Goal: Task Accomplishment & Management: Use online tool/utility

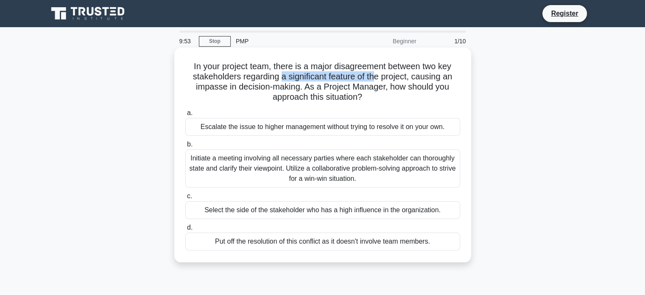
drag, startPoint x: 282, startPoint y: 81, endPoint x: 378, endPoint y: 78, distance: 96.7
click at [378, 78] on h5 "In your project team, there is a major disagreement between two key stakeholder…" at bounding box center [323, 82] width 277 height 42
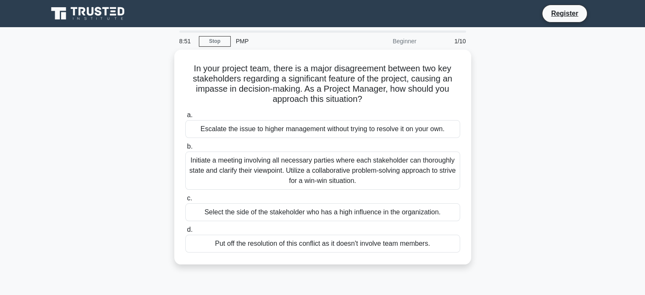
click at [540, 134] on div "In your project team, there is a major disagreement between two key stakeholder…" at bounding box center [323, 162] width 560 height 225
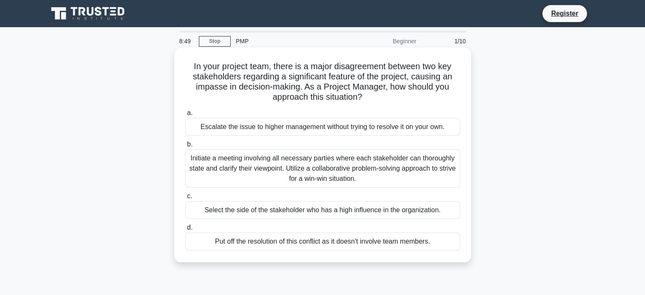
click at [316, 131] on div "Escalate the issue to higher management without trying to resolve it on your ow…" at bounding box center [322, 127] width 275 height 18
click at [185, 116] on input "a. Escalate the issue to higher management without trying to resolve it on your…" at bounding box center [185, 113] width 0 height 6
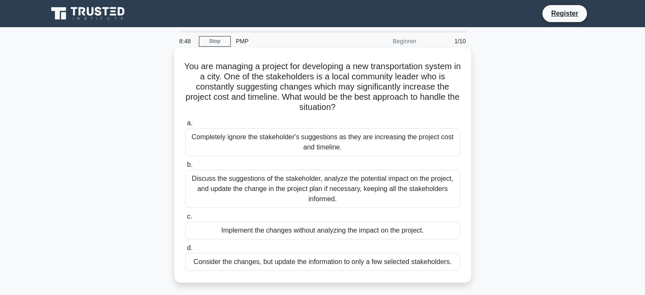
click at [317, 122] on label "a. Completely ignore the stakeholder's suggestions as they are increasing the p…" at bounding box center [322, 137] width 275 height 38
click at [185, 122] on input "a. Completely ignore the stakeholder's suggestions as they are increasing the p…" at bounding box center [185, 123] width 0 height 6
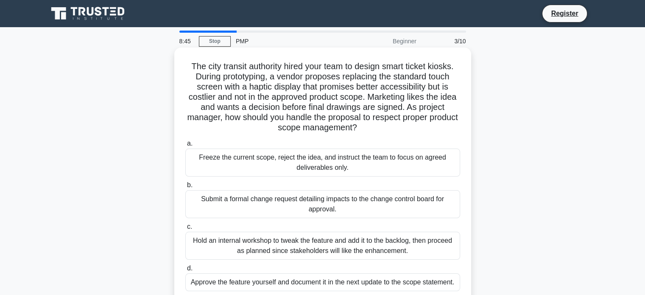
drag, startPoint x: 508, startPoint y: 256, endPoint x: 403, endPoint y: 216, distance: 112.5
click at [508, 256] on div "The city transit authority hired your team to design smart ticket kiosks. Durin…" at bounding box center [323, 183] width 560 height 266
click at [300, 170] on div "Freeze the current scope, reject the idea, and instruct the team to focus on ag…" at bounding box center [322, 162] width 275 height 28
click at [185, 146] on input "a. Freeze the current scope, reject the idea, and instruct the team to focus on…" at bounding box center [185, 144] width 0 height 6
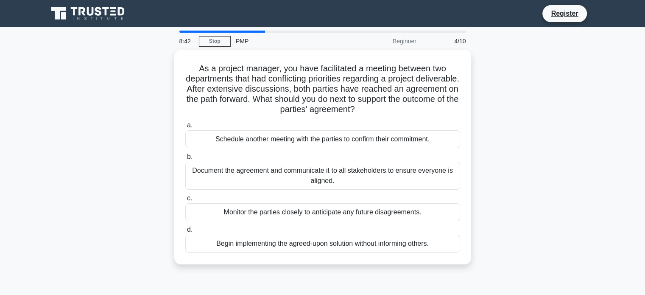
click at [527, 89] on div "As a project manager, you have facilitated a meeting between two departments th…" at bounding box center [323, 162] width 560 height 225
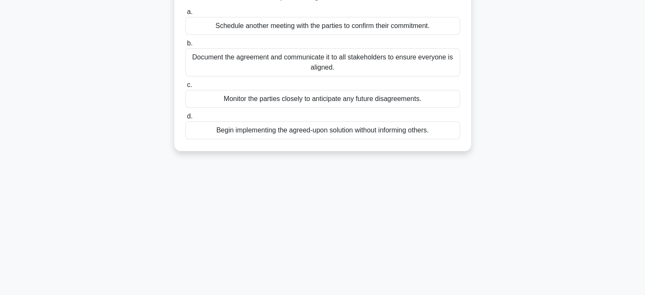
scroll to position [163, 0]
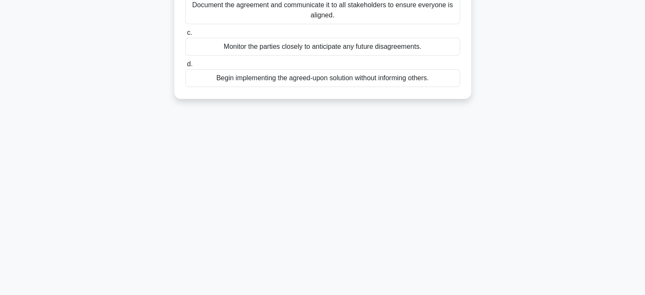
click at [417, 74] on div "Begin implementing the agreed-upon solution without informing others." at bounding box center [322, 78] width 275 height 18
click at [185, 67] on input "d. Begin implementing the agreed-upon solution without informing others." at bounding box center [185, 65] width 0 height 6
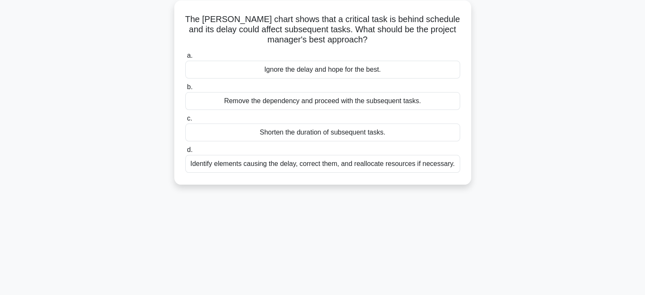
scroll to position [0, 0]
